Goal: Information Seeking & Learning: Find specific fact

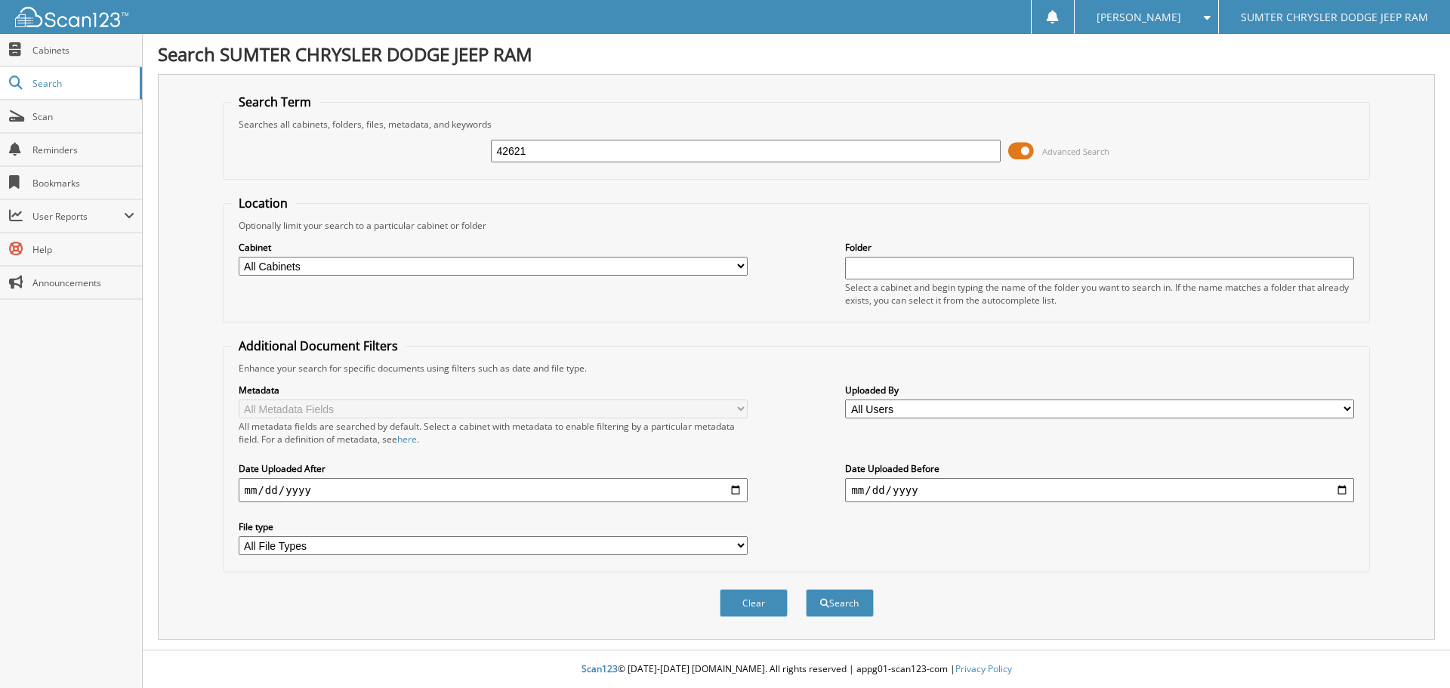
type input "42621"
click at [1024, 154] on span at bounding box center [1021, 151] width 26 height 23
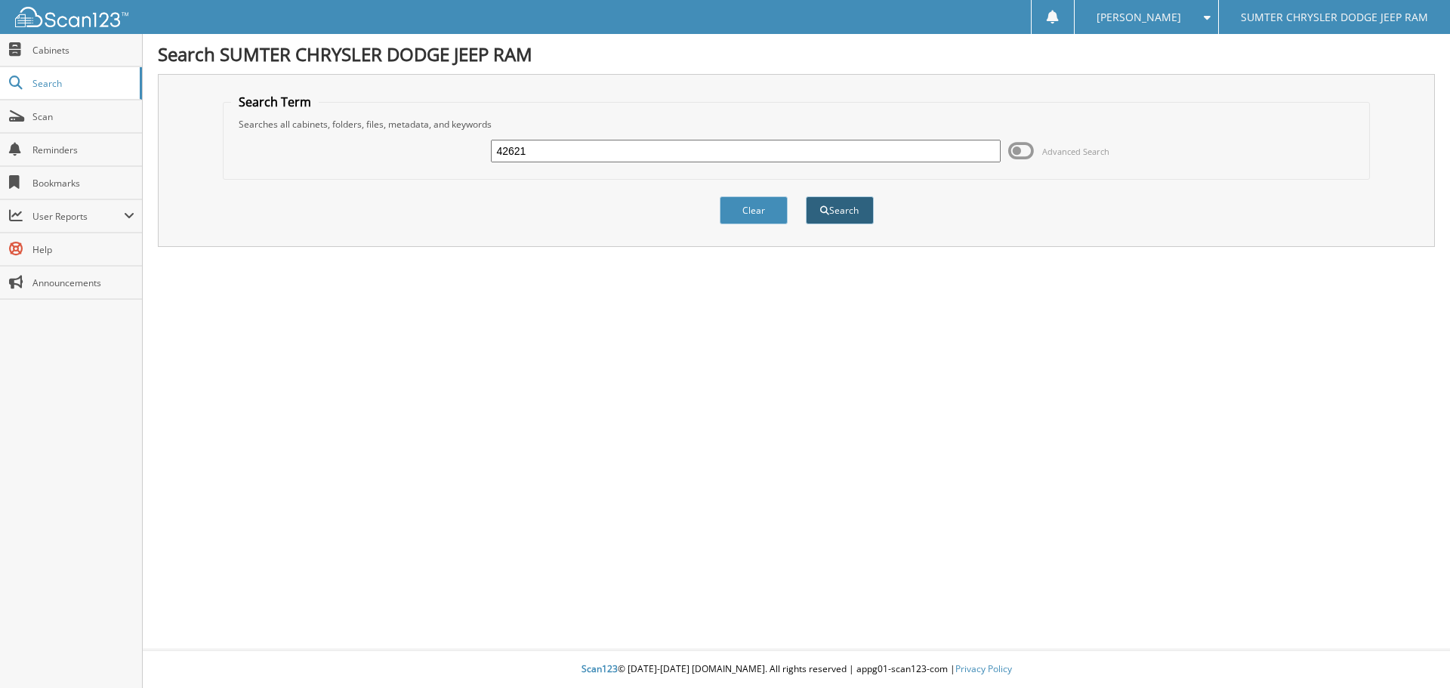
click at [852, 215] on button "Search" at bounding box center [840, 210] width 68 height 28
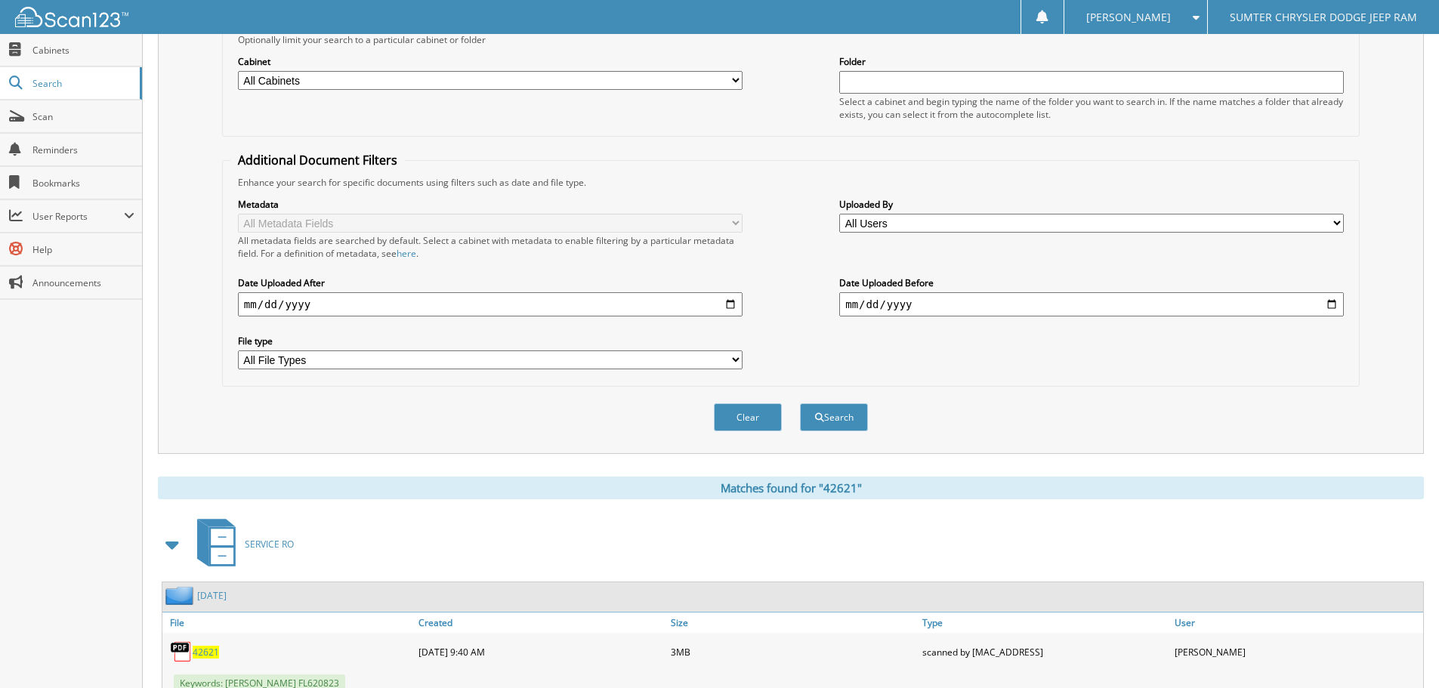
scroll to position [240, 0]
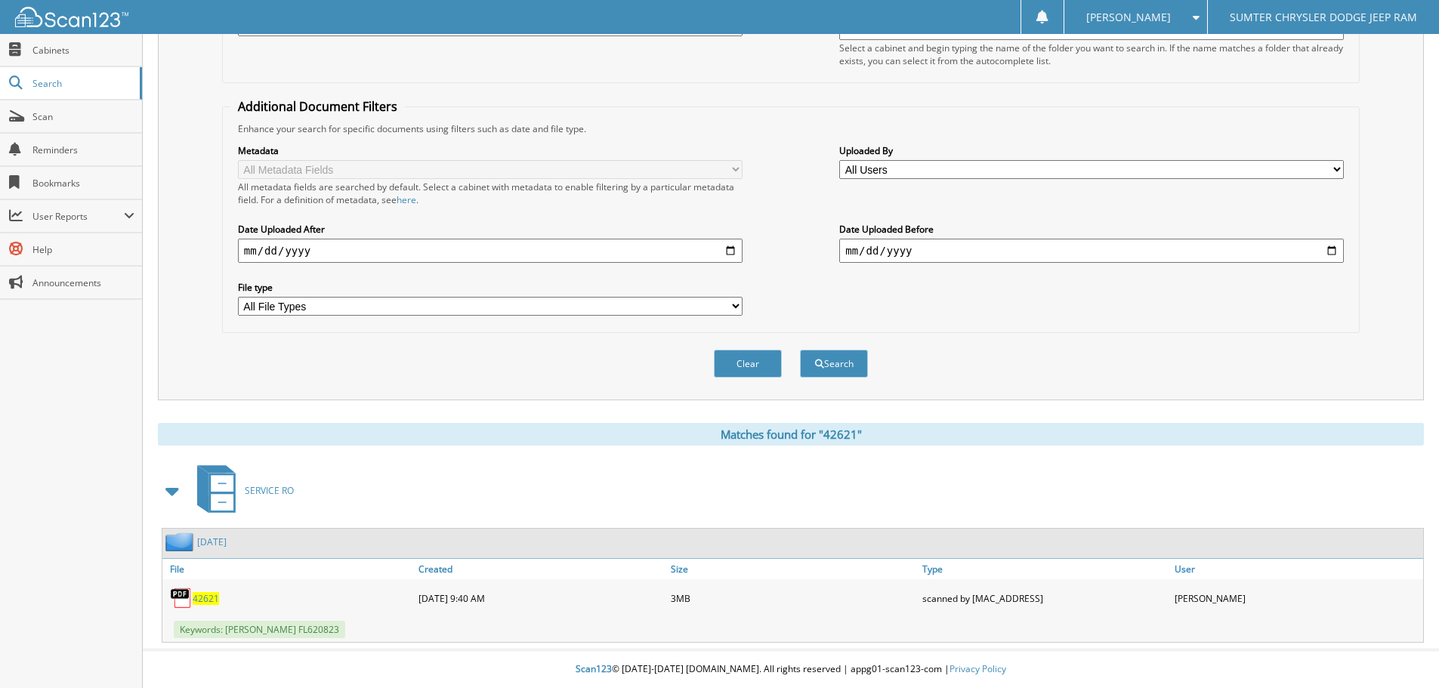
click at [201, 594] on span "42621" at bounding box center [206, 598] width 26 height 13
